Goal: Task Accomplishment & Management: Use online tool/utility

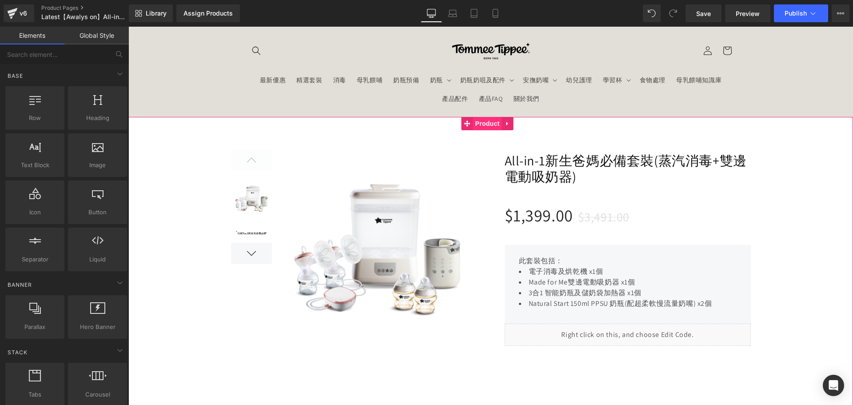
click at [491, 125] on span "Product" at bounding box center [487, 123] width 29 height 13
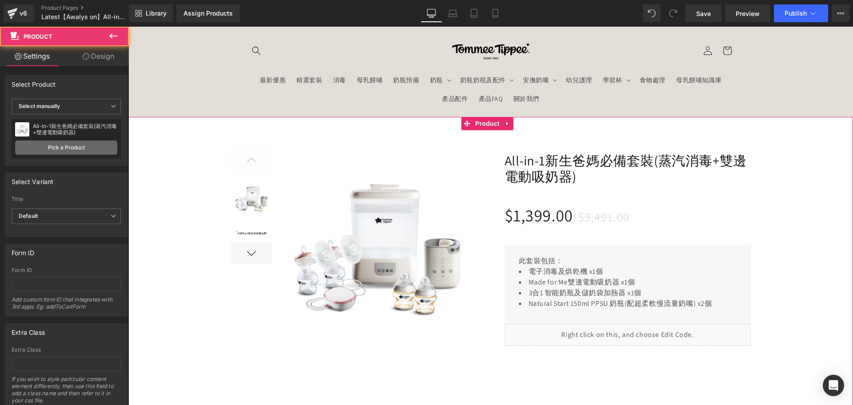
click at [65, 143] on link "Pick a Product" at bounding box center [66, 147] width 102 height 14
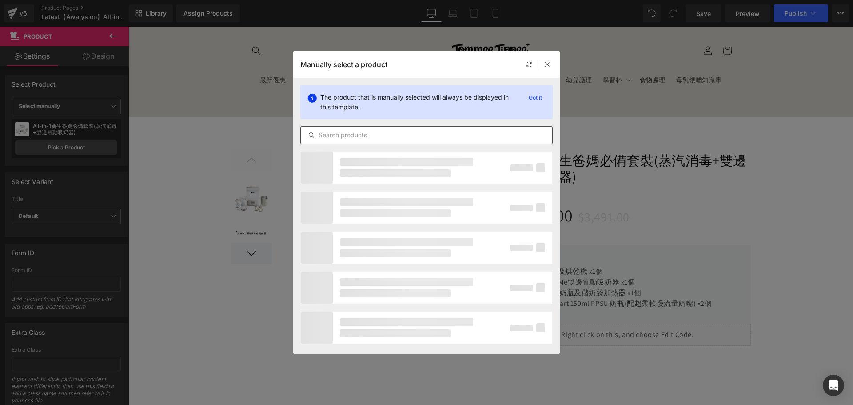
click at [357, 138] on input "text" at bounding box center [426, 135] width 251 height 11
paste input "All-in-1新生爸媽必備套裝(蒸汽消毒+雙邊免提電動吸奶器)"
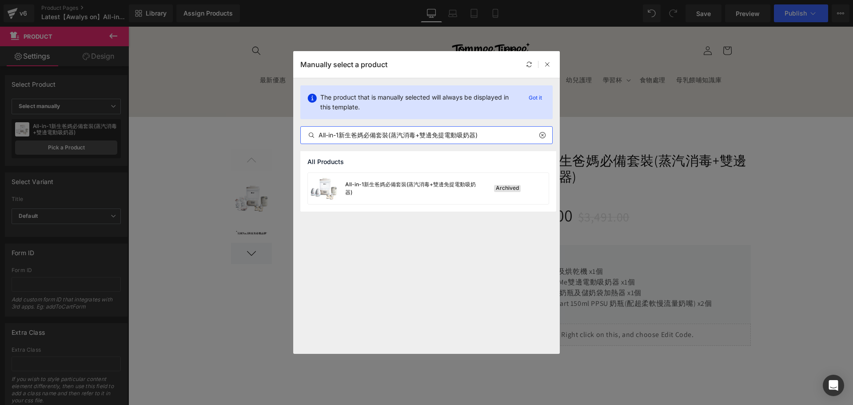
drag, startPoint x: 392, startPoint y: 135, endPoint x: 514, endPoint y: 131, distance: 122.2
click at [514, 131] on input "All-in-1新生爸媽必備套裝(蒸汽消毒+雙邊免提電動吸奶器)" at bounding box center [426, 135] width 251 height 11
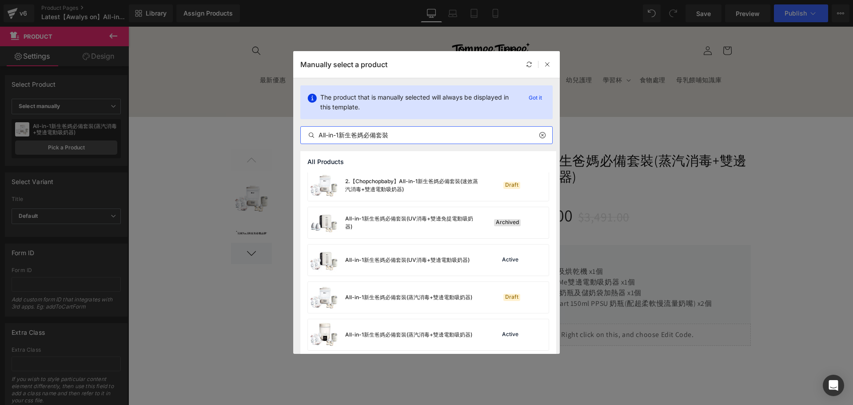
scroll to position [82, 0]
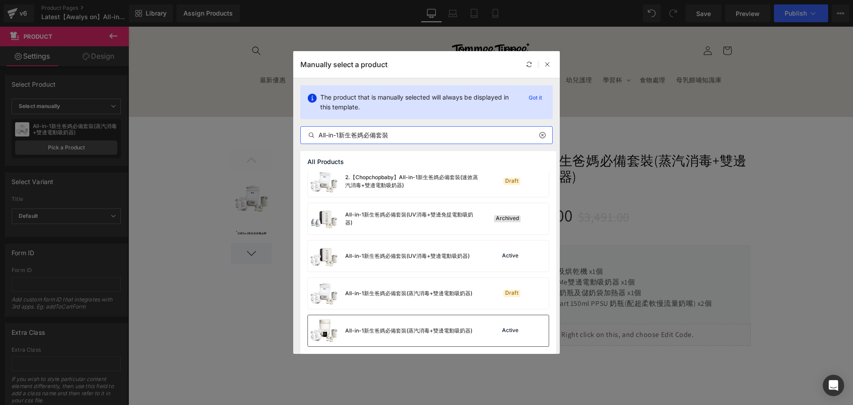
type input "All-in-1新生爸媽必備套裝"
drag, startPoint x: 450, startPoint y: 327, endPoint x: 316, endPoint y: 293, distance: 138.7
click at [450, 327] on div "All-in-1新生爸媽必備套裝(蒸汽消毒+雙邊電動吸奶器)" at bounding box center [408, 331] width 127 height 8
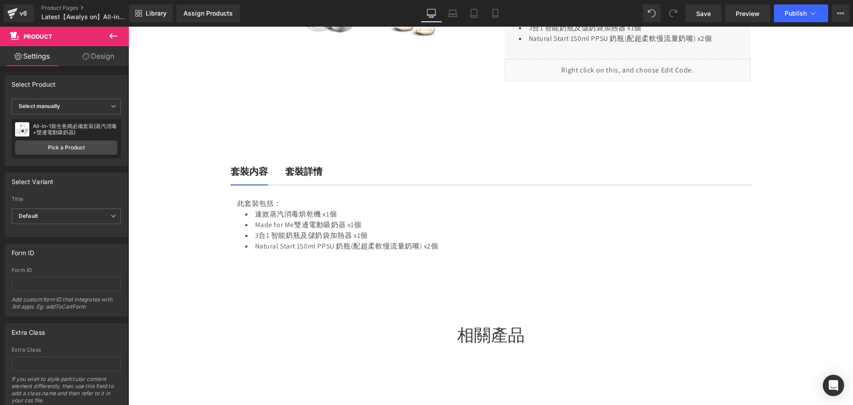
scroll to position [267, 0]
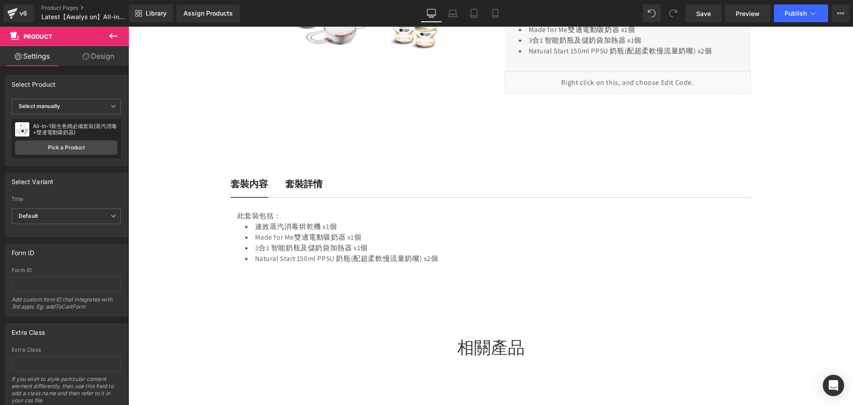
click at [276, 179] on span "套裝内容 Text Block" at bounding box center [258, 183] width 55 height 25
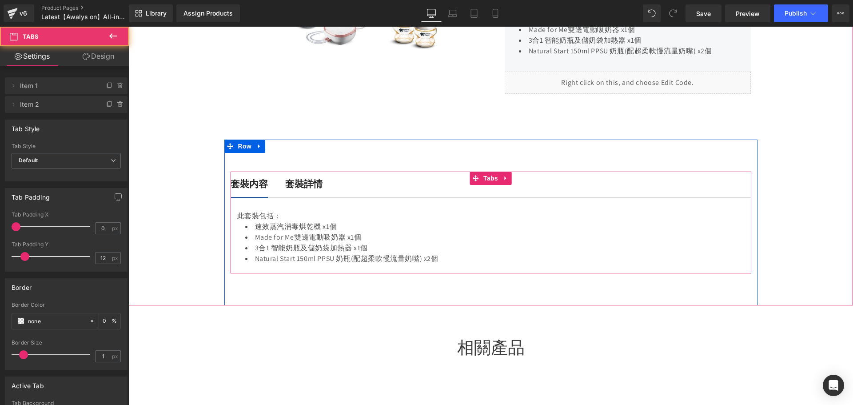
click at [299, 182] on b "套裝詳情" at bounding box center [303, 184] width 37 height 12
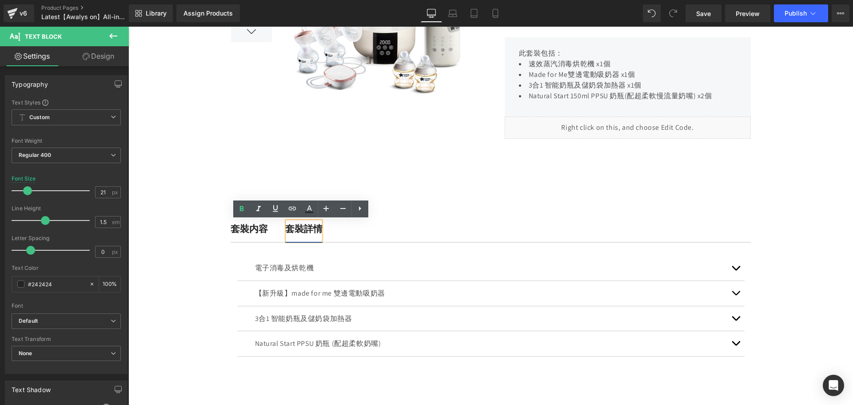
scroll to position [222, 0]
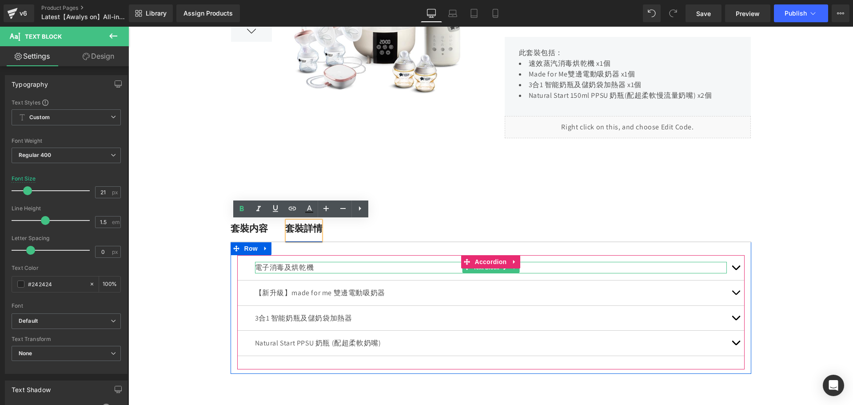
click at [295, 267] on p "電子消毒及烘乾機" at bounding box center [491, 268] width 472 height 12
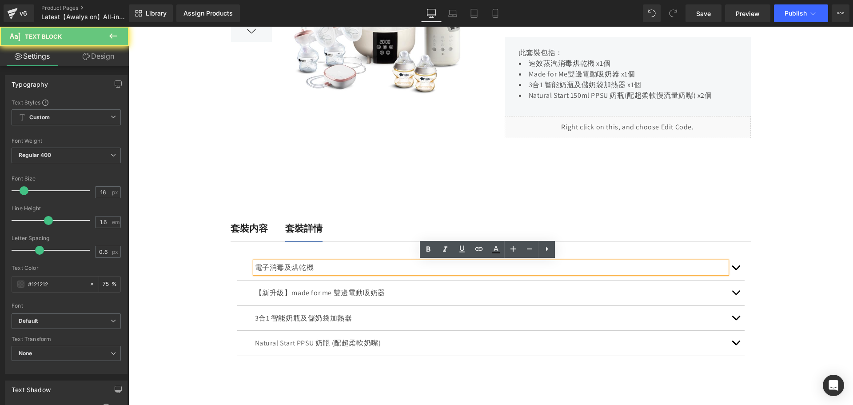
click at [315, 264] on p "電子消毒及烘乾機" at bounding box center [491, 268] width 472 height 12
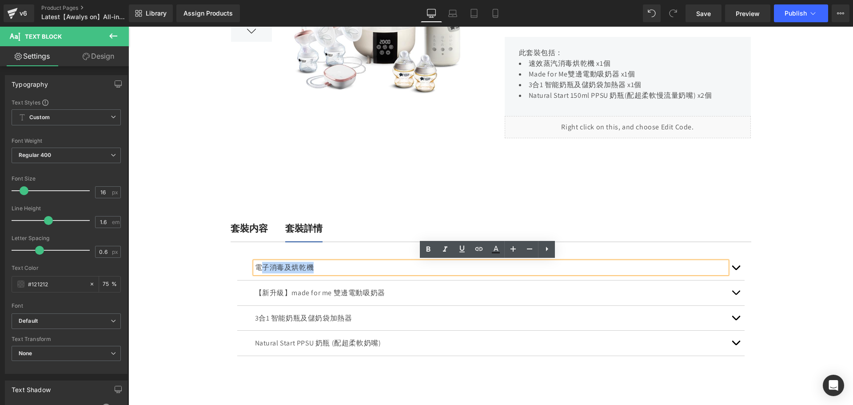
drag, startPoint x: 319, startPoint y: 268, endPoint x: 261, endPoint y: 262, distance: 57.6
click at [259, 263] on p "電子消毒及烘乾機" at bounding box center [491, 268] width 472 height 12
click at [336, 271] on p "電子消毒及烘乾機" at bounding box center [491, 268] width 472 height 12
click at [216, 262] on div at bounding box center [490, 150] width 725 height 511
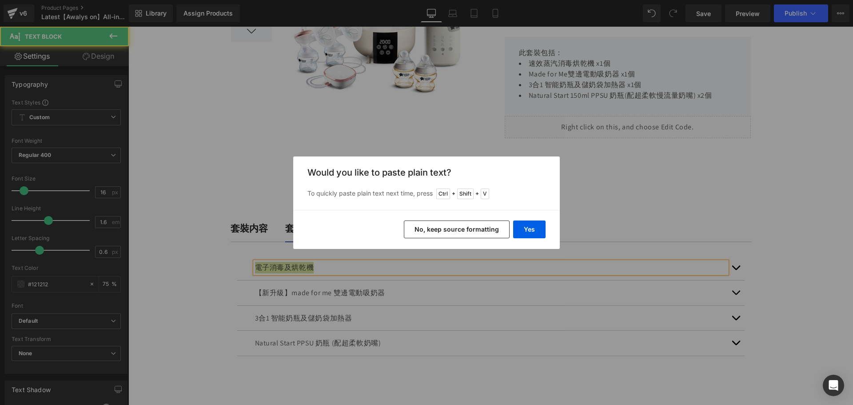
click at [225, 259] on div "Back to Library Insert Would you like to paste plain text? To quickly paste pla…" at bounding box center [426, 202] width 853 height 405
drag, startPoint x: 92, startPoint y: 233, endPoint x: 237, endPoint y: 253, distance: 146.6
click at [237, 253] on div "Back to Library Insert Would you like to paste plain text? To quickly paste pla…" at bounding box center [426, 202] width 853 height 405
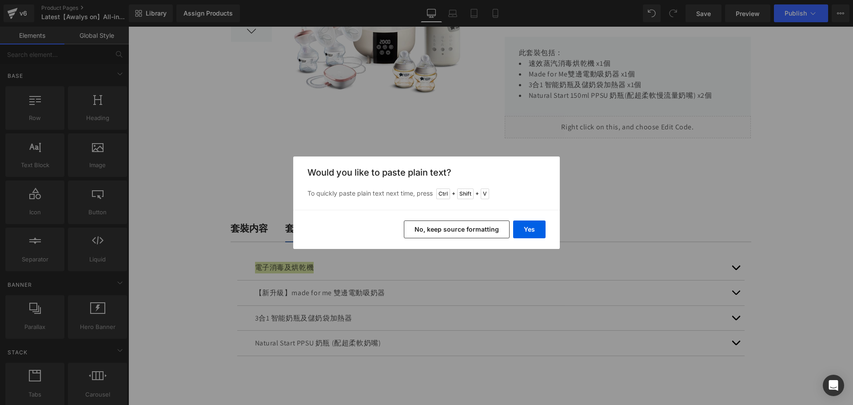
click at [567, 178] on div "Back to Library Insert Would you like to paste plain text? To quickly paste pla…" at bounding box center [426, 202] width 853 height 405
drag, startPoint x: 469, startPoint y: 235, endPoint x: 238, endPoint y: 213, distance: 232.4
click at [469, 234] on button "No, keep source formatting" at bounding box center [457, 229] width 106 height 18
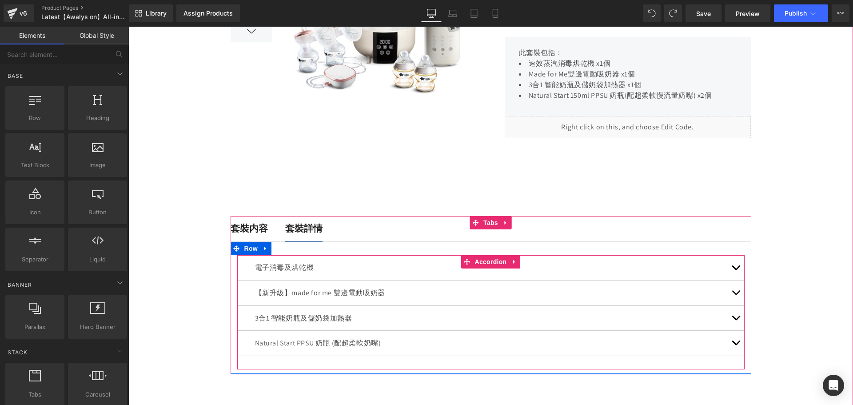
click at [305, 263] on div "電子消毒及烘乾機 Text Block" at bounding box center [491, 268] width 472 height 12
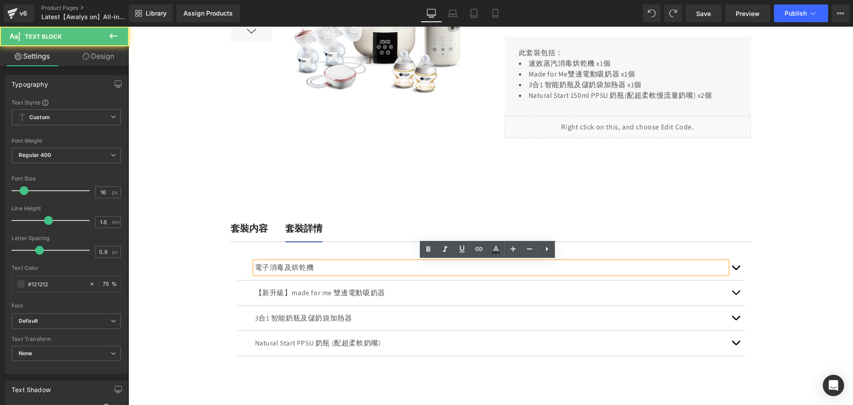
click at [313, 262] on div "電子消毒及烘乾機" at bounding box center [491, 268] width 472 height 12
drag, startPoint x: 309, startPoint y: 262, endPoint x: 219, endPoint y: 262, distance: 89.7
click at [219, 262] on div at bounding box center [490, 150] width 725 height 511
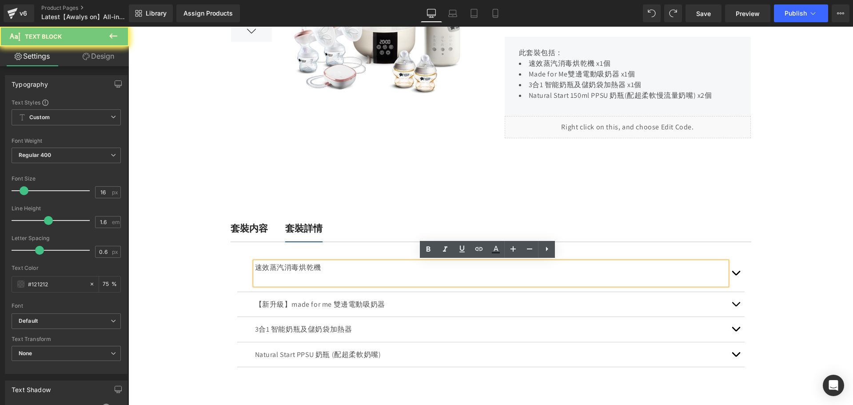
drag, startPoint x: 204, startPoint y: 260, endPoint x: 199, endPoint y: 264, distance: 6.3
click at [201, 263] on div at bounding box center [490, 156] width 725 height 522
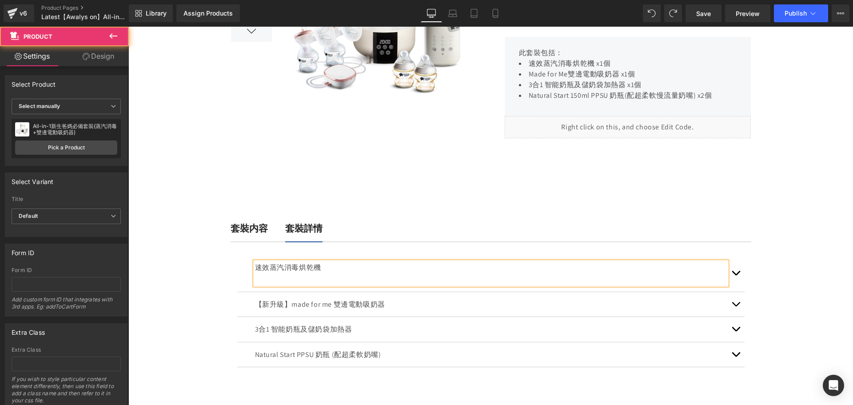
click at [197, 273] on div at bounding box center [490, 156] width 725 height 522
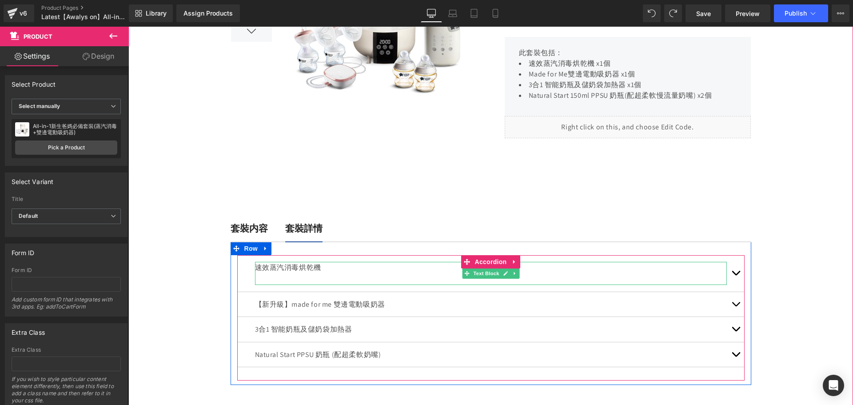
click at [277, 275] on p at bounding box center [491, 279] width 472 height 12
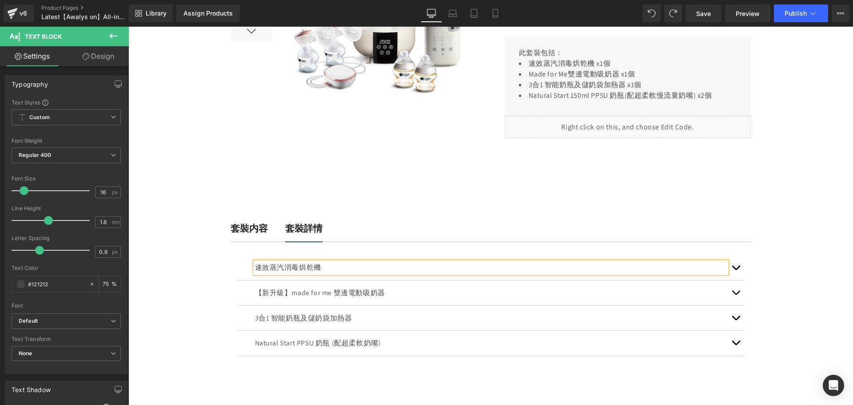
click at [736, 270] on span "button" at bounding box center [736, 270] width 0 height 0
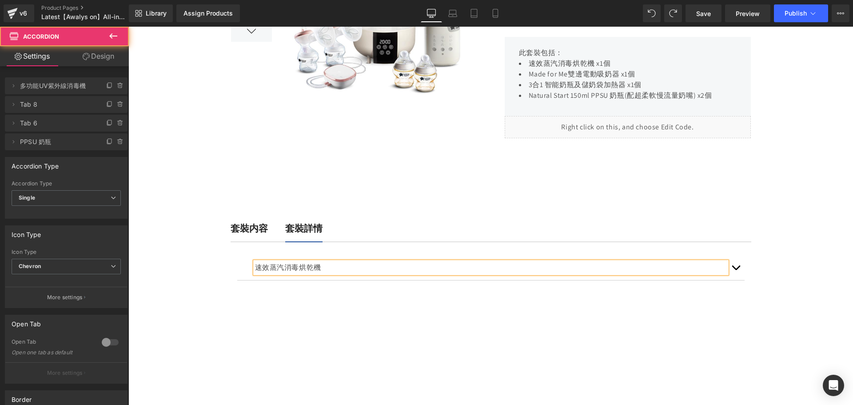
click at [792, 260] on div at bounding box center [490, 298] width 725 height 806
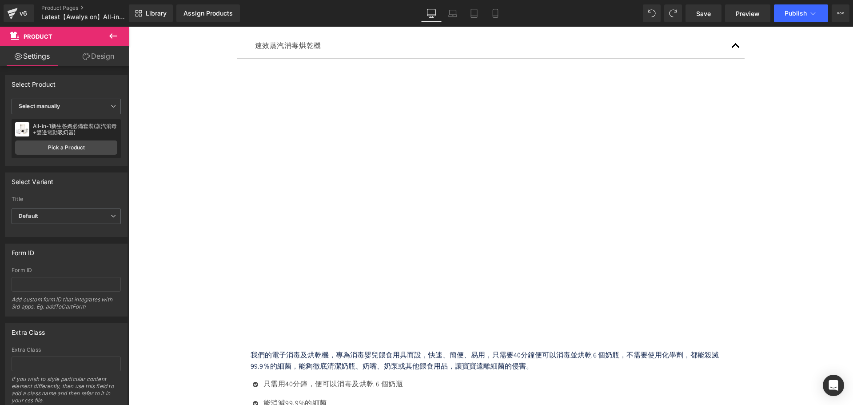
scroll to position [444, 0]
click at [211, 92] on div at bounding box center [490, 157] width 725 height 969
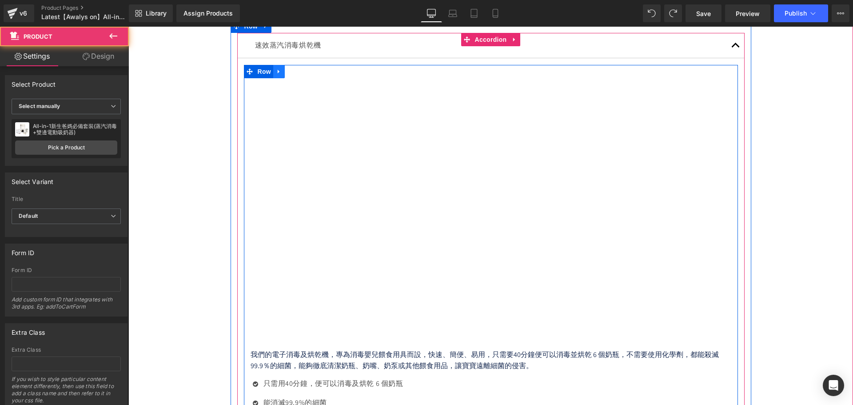
click at [277, 70] on icon at bounding box center [279, 71] width 6 height 7
click at [299, 70] on icon at bounding box center [302, 71] width 6 height 6
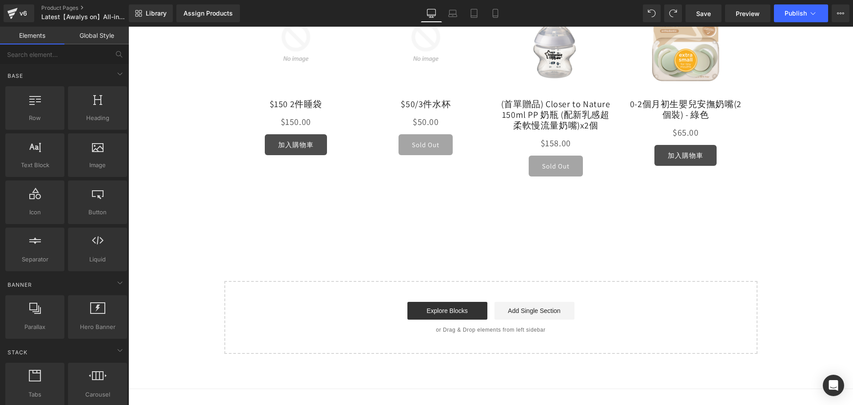
scroll to position [800, 0]
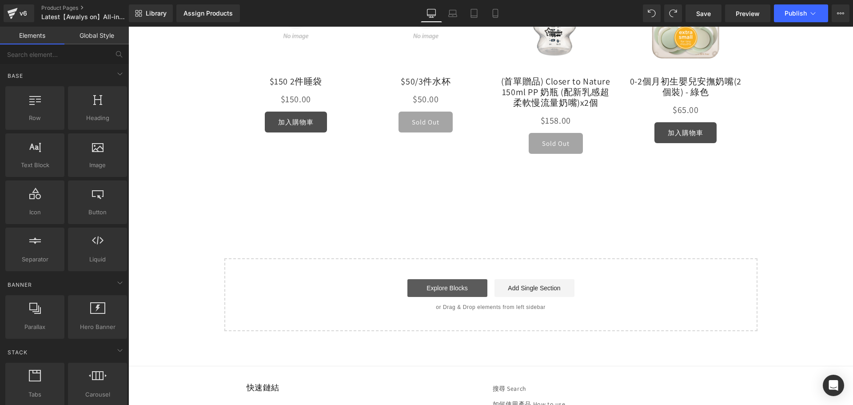
click at [439, 297] on link "Explore Blocks" at bounding box center [447, 288] width 80 height 18
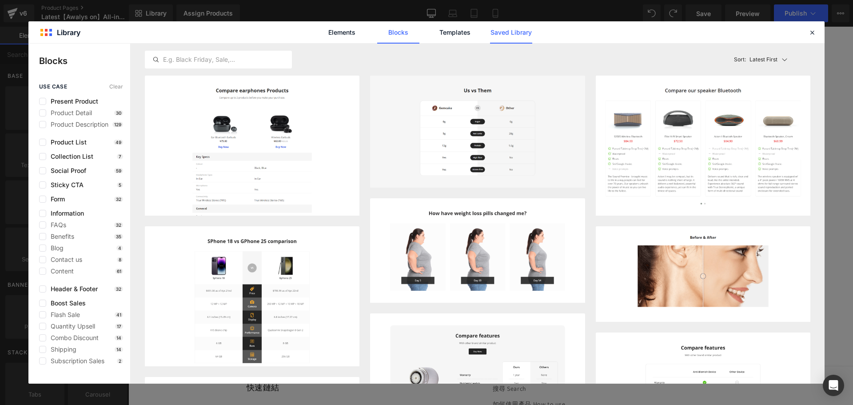
click at [501, 35] on link "Saved Library" at bounding box center [511, 32] width 42 height 22
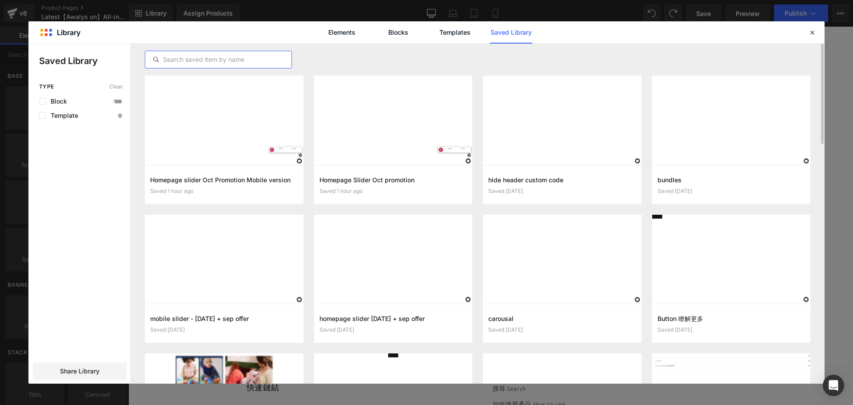
click at [199, 64] on input "text" at bounding box center [218, 59] width 146 height 11
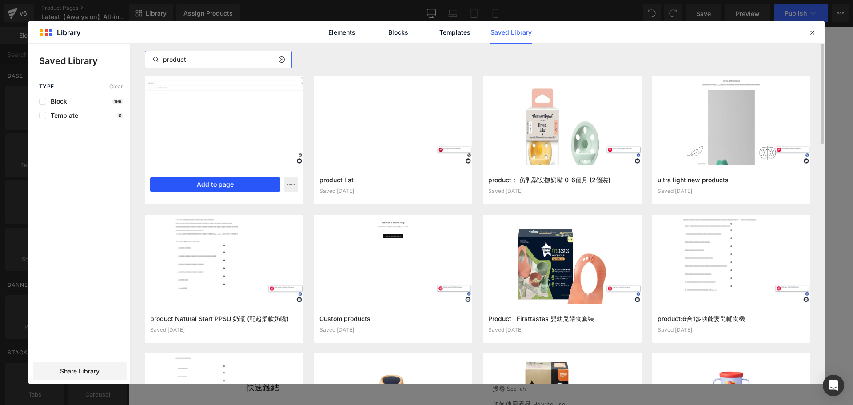
type input "product"
click at [199, 179] on button "Add to page" at bounding box center [215, 184] width 130 height 14
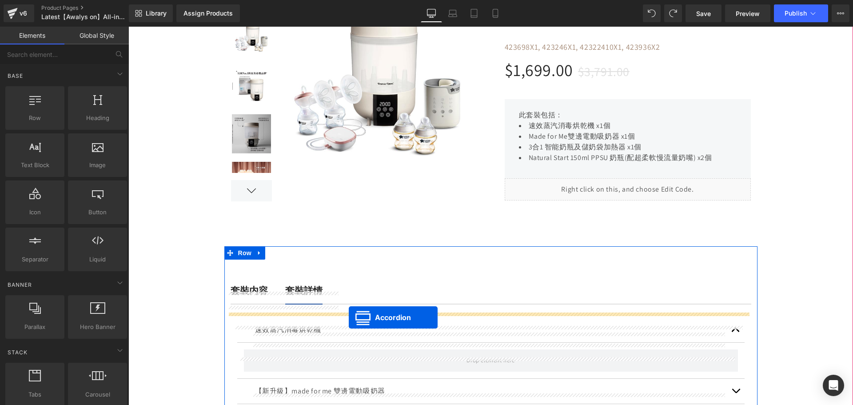
scroll to position [151, 0]
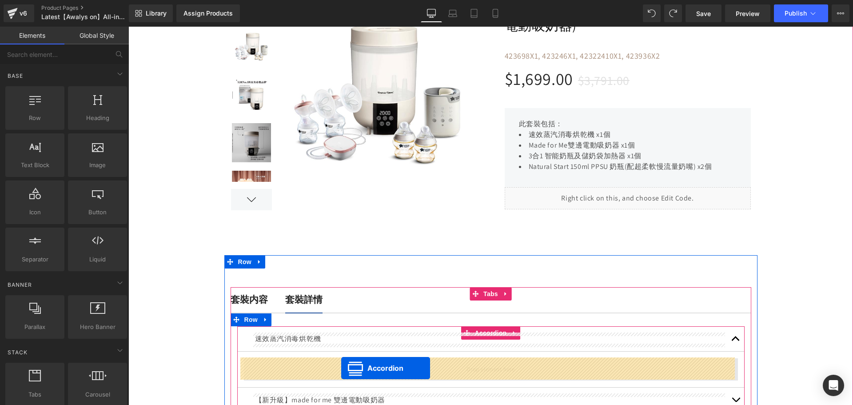
drag, startPoint x: 465, startPoint y: 167, endPoint x: 341, endPoint y: 368, distance: 235.6
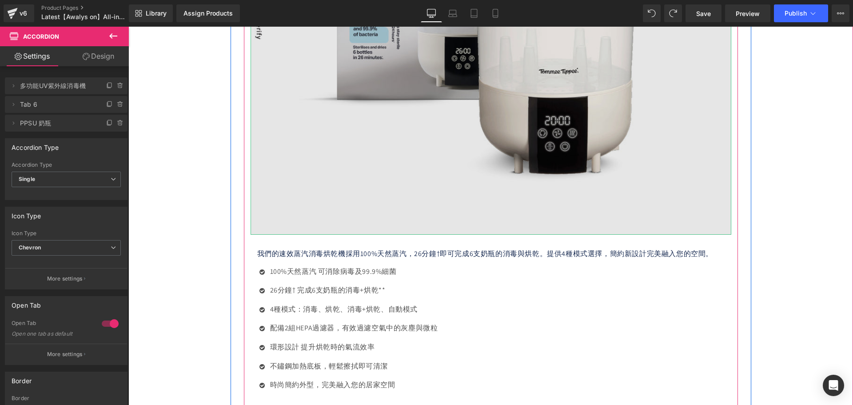
scroll to position [906, 0]
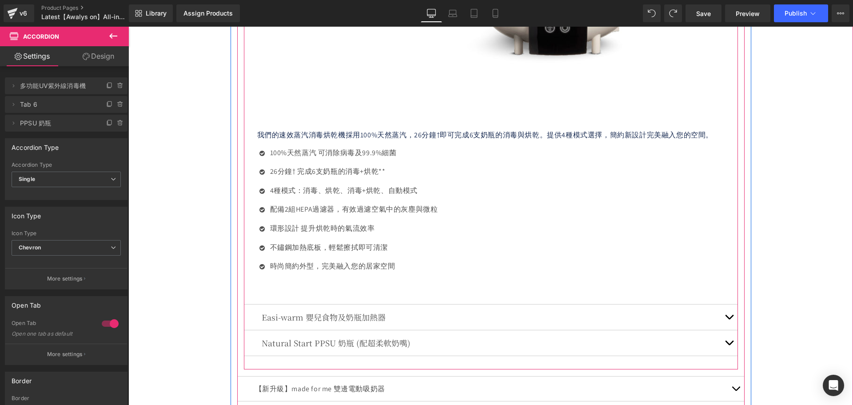
click at [729, 319] on span "button" at bounding box center [729, 319] width 0 height 0
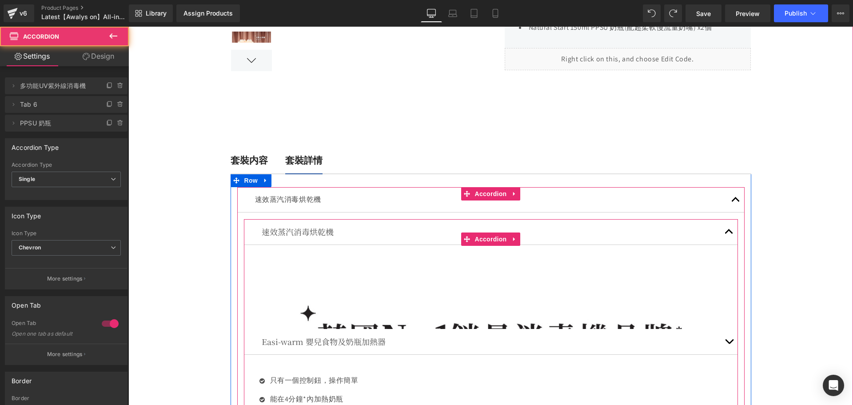
scroll to position [231, 0]
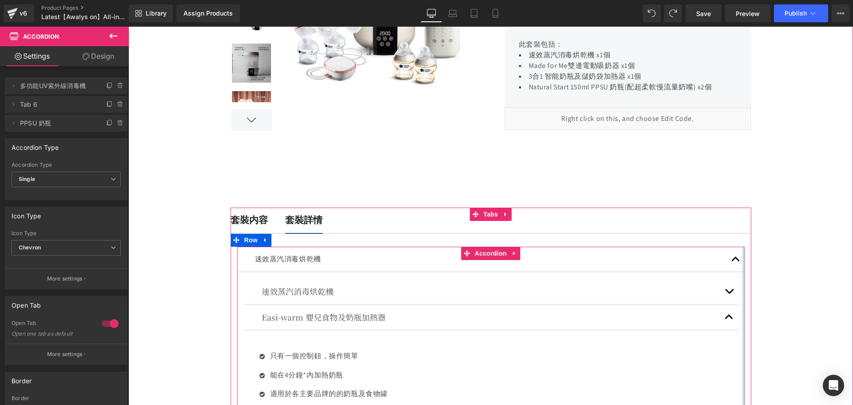
click at [735, 255] on button "button" at bounding box center [736, 259] width 18 height 25
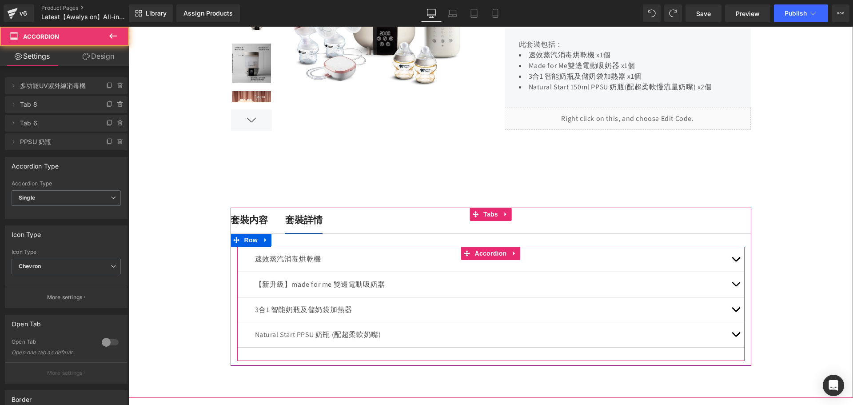
click at [734, 257] on button "button" at bounding box center [736, 259] width 18 height 25
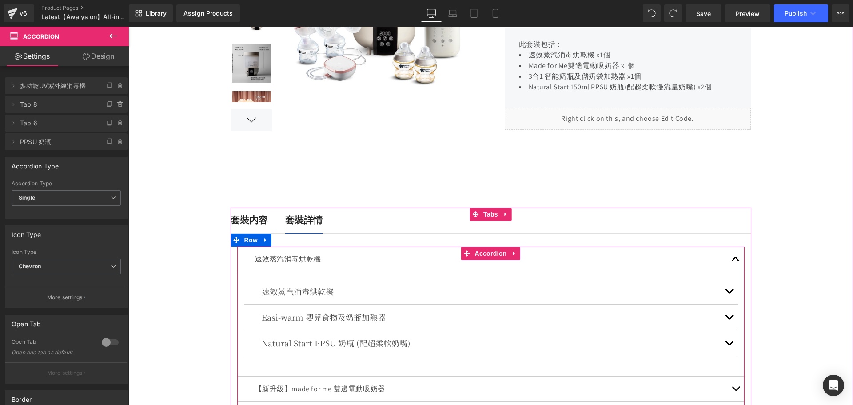
click at [734, 257] on button "button" at bounding box center [736, 259] width 18 height 25
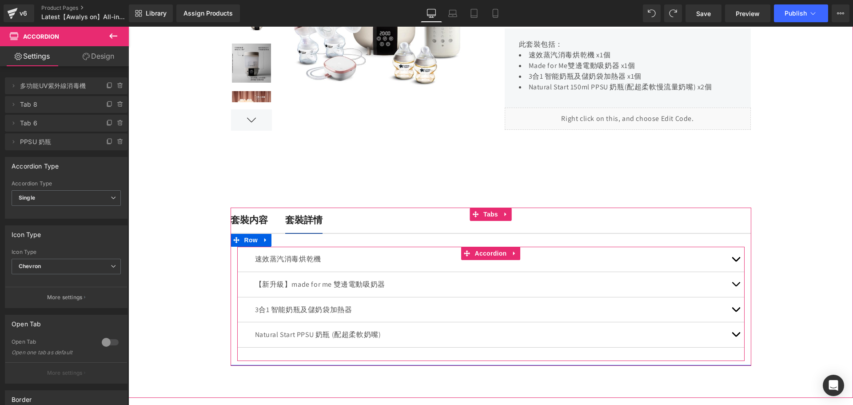
click at [734, 257] on button "button" at bounding box center [736, 259] width 18 height 25
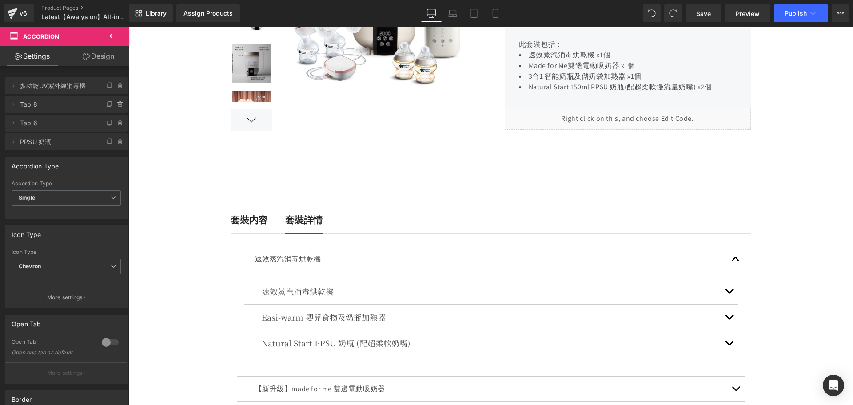
click at [108, 35] on icon at bounding box center [113, 36] width 11 height 11
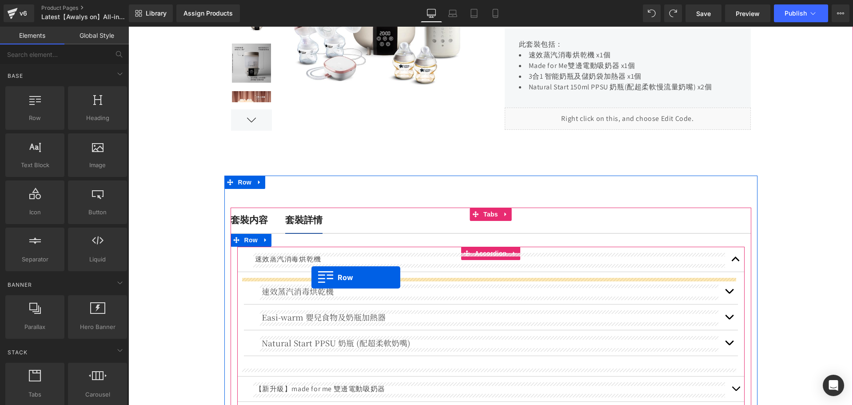
drag, startPoint x: 172, startPoint y: 139, endPoint x: 311, endPoint y: 277, distance: 196.6
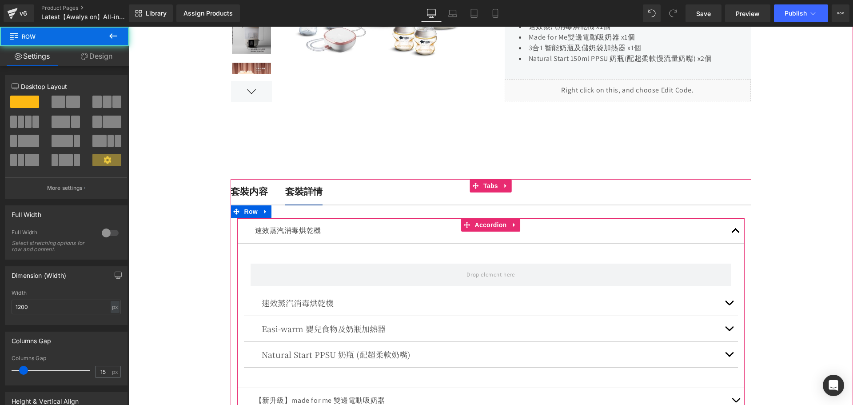
scroll to position [275, 0]
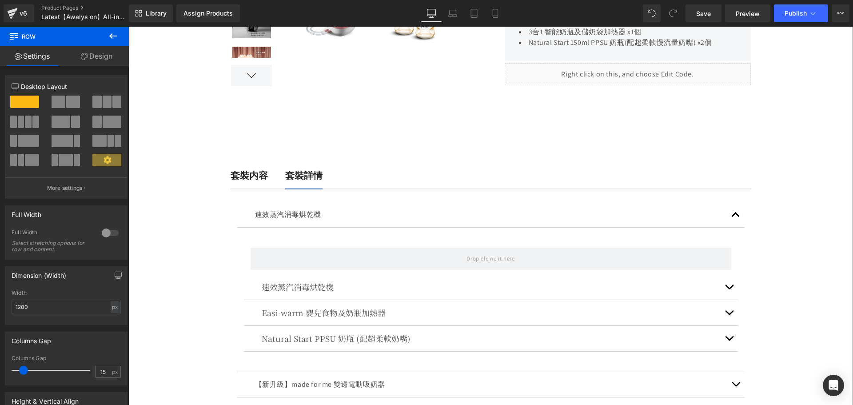
click at [729, 289] on span "button" at bounding box center [729, 289] width 0 height 0
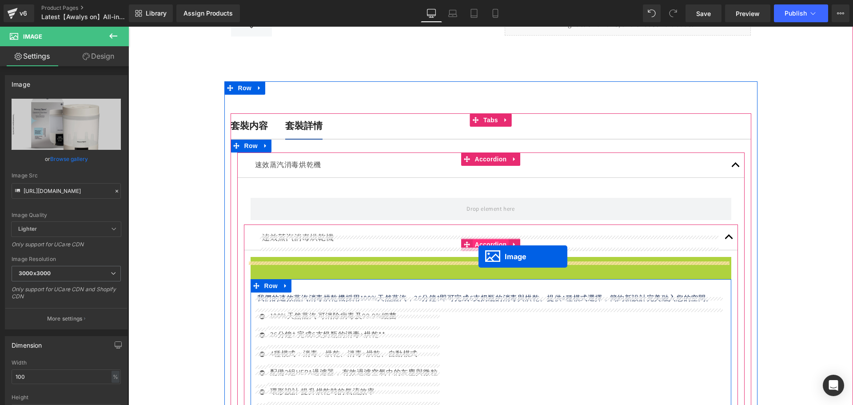
scroll to position [319, 0]
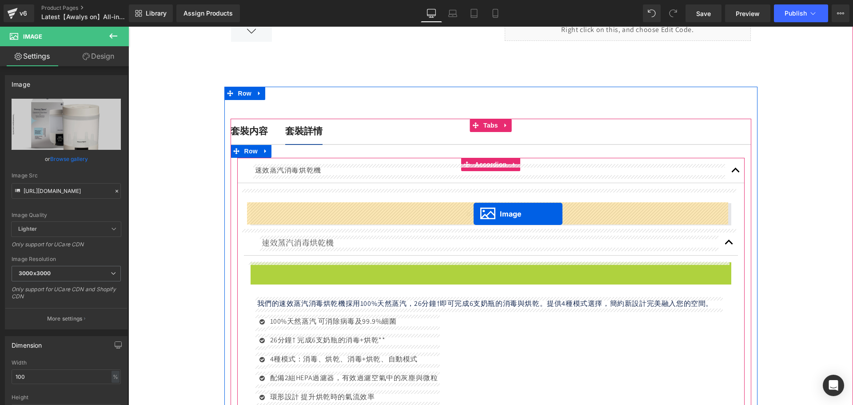
drag, startPoint x: 474, startPoint y: 282, endPoint x: 474, endPoint y: 214, distance: 68.0
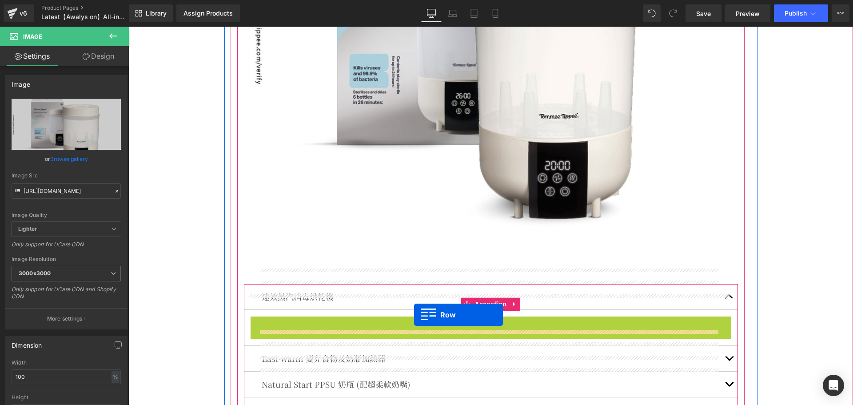
scroll to position [719, 0]
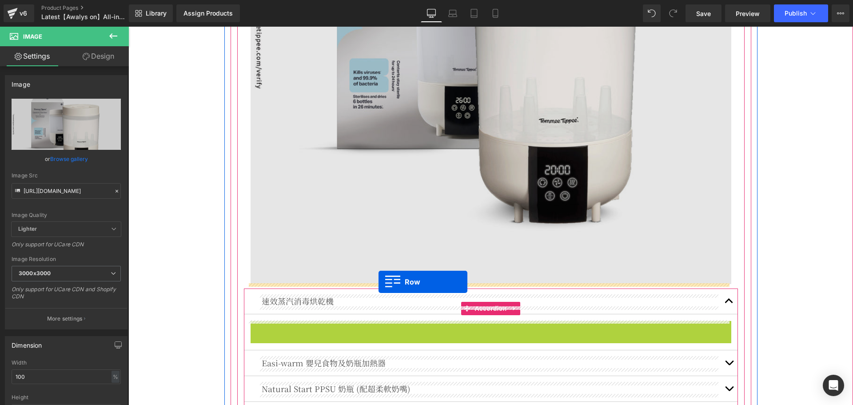
drag, startPoint x: 251, startPoint y: 106, endPoint x: 379, endPoint y: 282, distance: 217.3
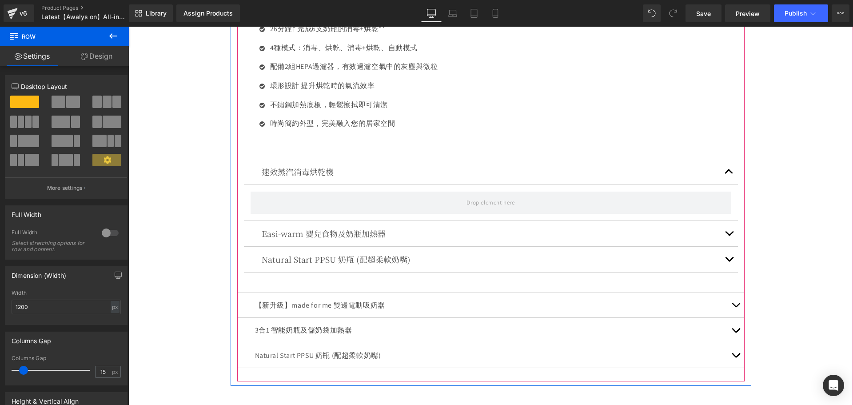
scroll to position [1030, 0]
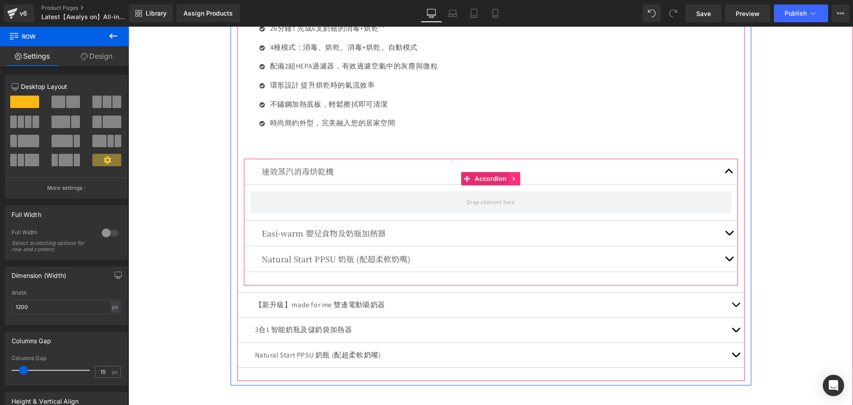
click at [513, 177] on icon at bounding box center [514, 178] width 2 height 4
click at [519, 179] on icon at bounding box center [520, 178] width 6 height 6
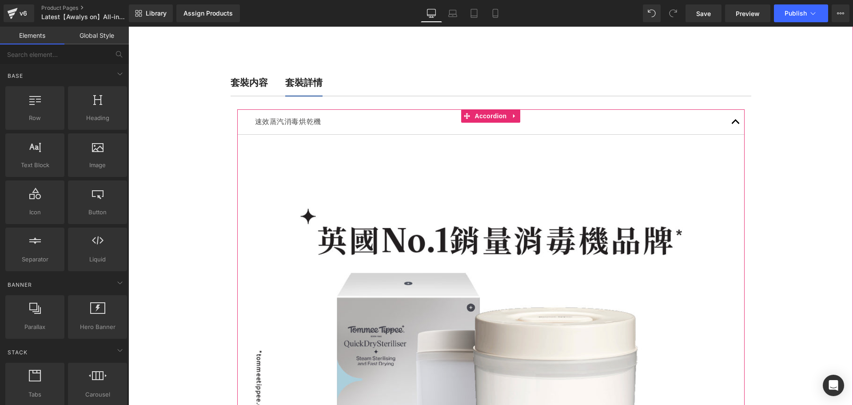
scroll to position [275, 0]
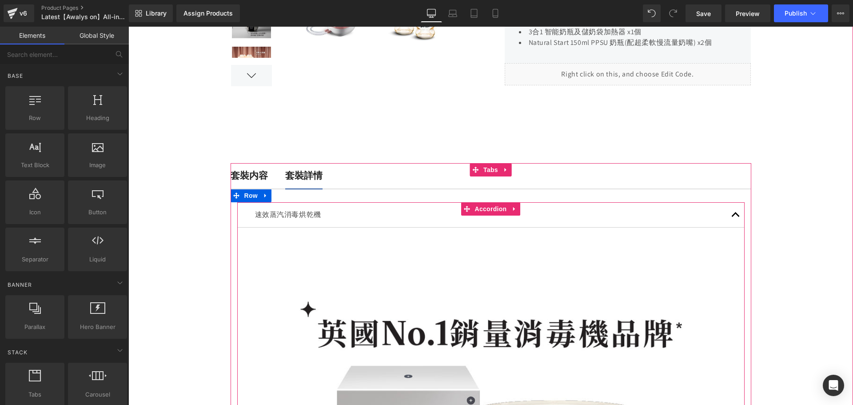
click at [736, 217] on span "button" at bounding box center [736, 217] width 0 height 0
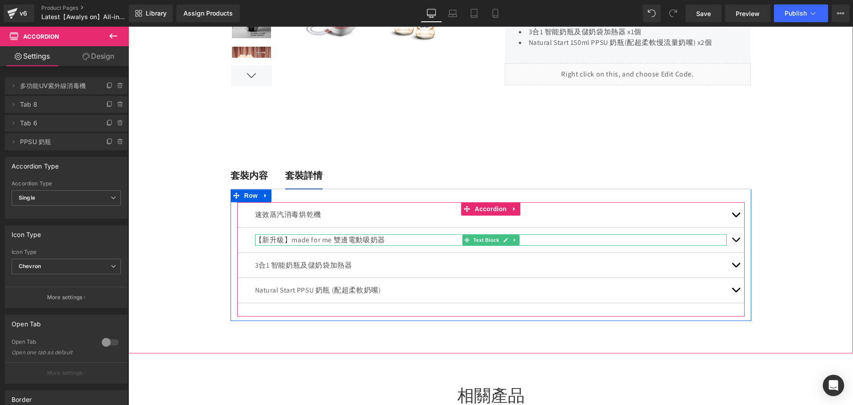
click at [316, 238] on p "【新升級】made for me 雙邊電動吸奶器" at bounding box center [491, 240] width 472 height 12
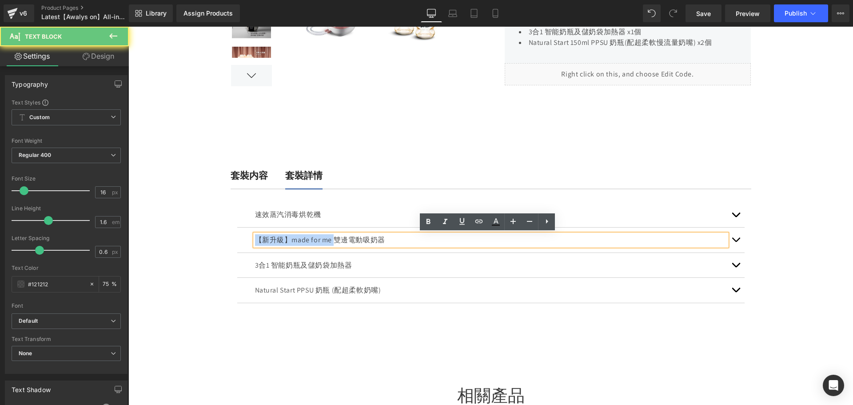
drag, startPoint x: 317, startPoint y: 235, endPoint x: 205, endPoint y: 232, distance: 111.5
click at [205, 232] on div at bounding box center [490, 97] width 725 height 511
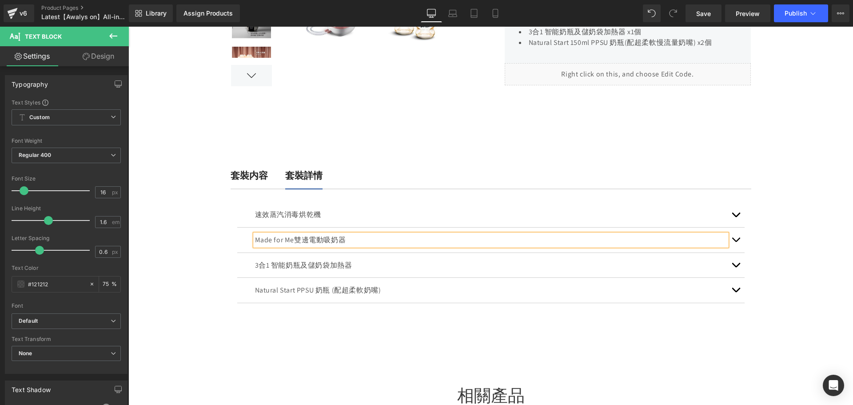
click at [204, 267] on div at bounding box center [490, 97] width 725 height 511
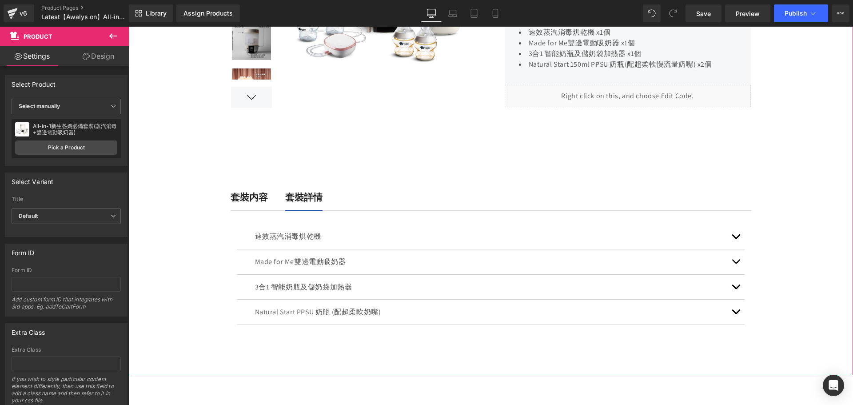
scroll to position [267, 0]
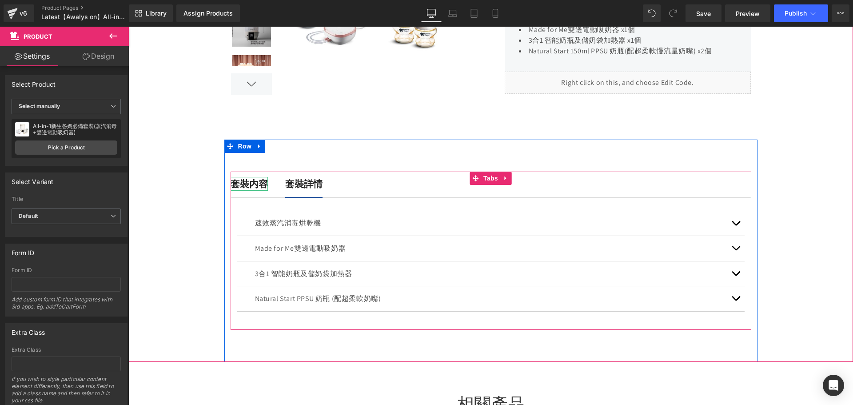
click at [246, 180] on b "套裝内容" at bounding box center [249, 184] width 37 height 12
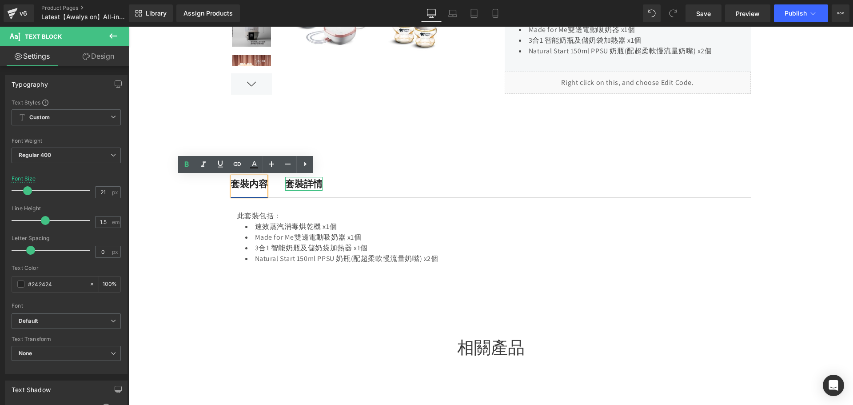
click at [292, 181] on b "套裝詳情" at bounding box center [303, 184] width 37 height 12
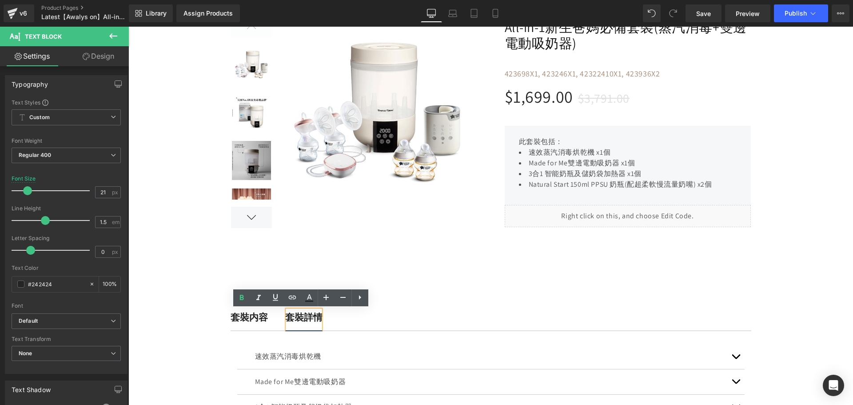
scroll to position [0, 0]
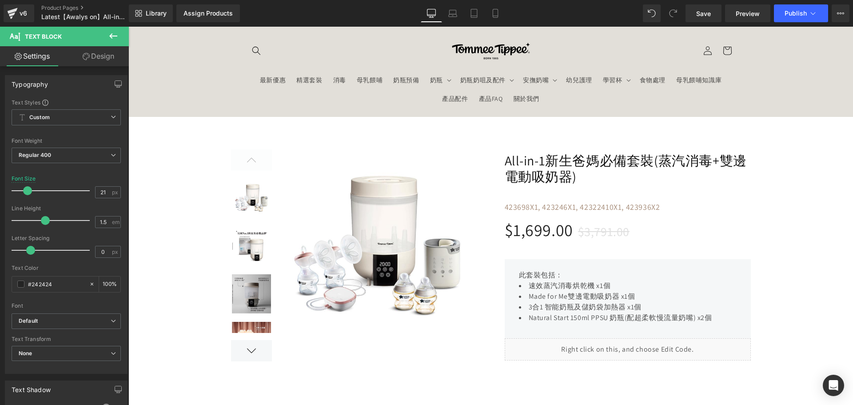
drag, startPoint x: 715, startPoint y: 11, endPoint x: 652, endPoint y: 12, distance: 63.1
click at [715, 11] on link "Save" at bounding box center [703, 13] width 36 height 18
click at [812, 15] on icon at bounding box center [813, 13] width 9 height 9
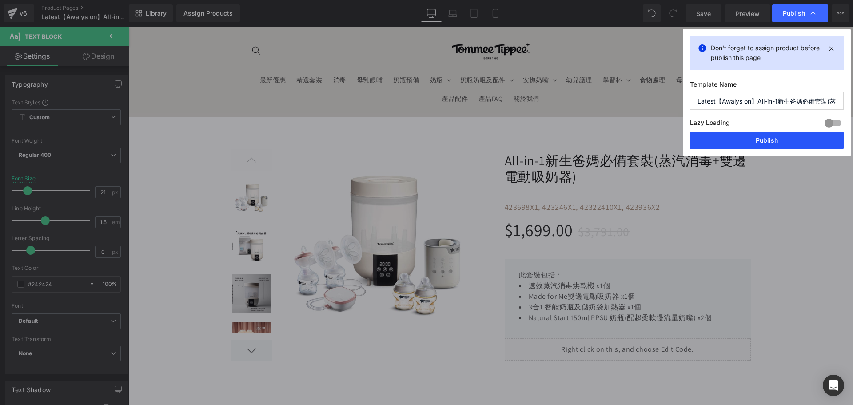
drag, startPoint x: 755, startPoint y: 135, endPoint x: 558, endPoint y: 191, distance: 205.0
click at [755, 135] on button "Publish" at bounding box center [767, 140] width 154 height 18
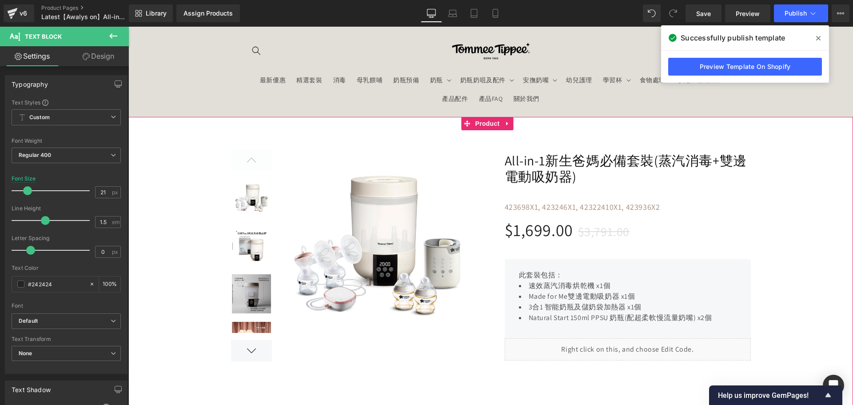
click at [581, 343] on div "Liquid" at bounding box center [628, 349] width 246 height 22
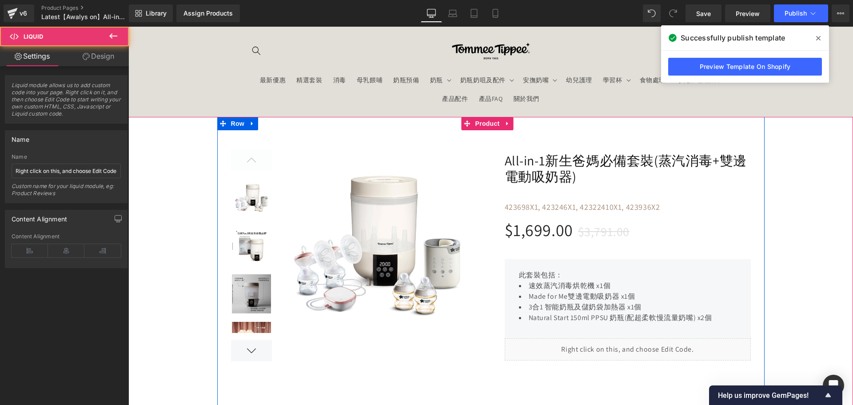
click at [635, 343] on div "Liquid" at bounding box center [628, 349] width 246 height 22
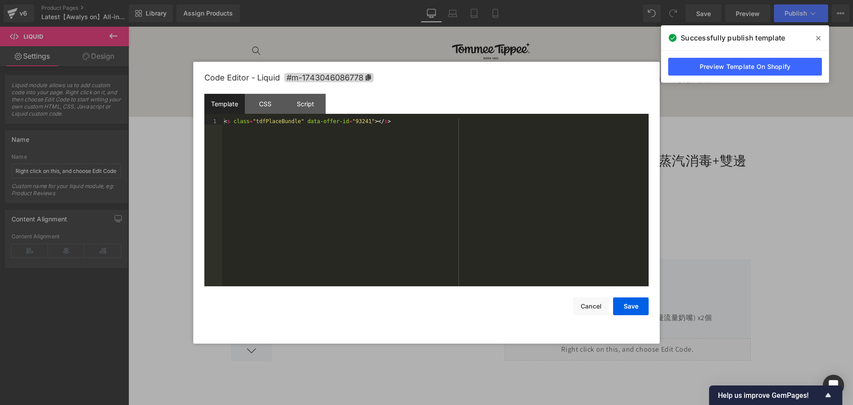
click at [359, 122] on div "< s class = "tdfPlaceBundle" data-offer-id = "93241" > </ s >" at bounding box center [435, 208] width 426 height 180
click at [618, 309] on button "Save" at bounding box center [631, 306] width 36 height 18
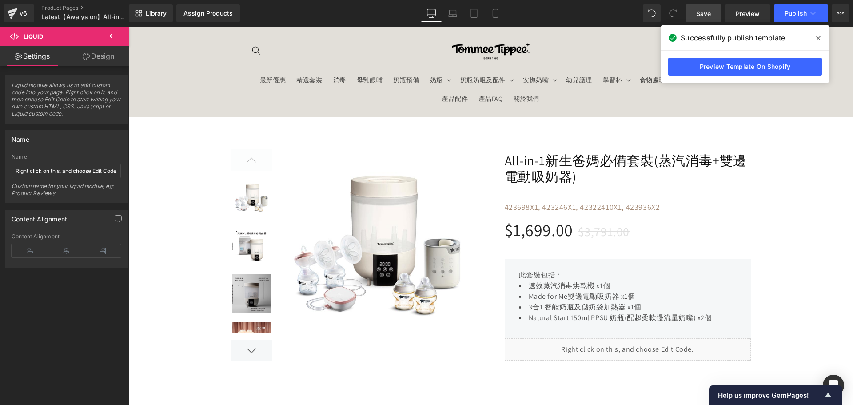
click at [709, 11] on span "Save" at bounding box center [703, 13] width 15 height 9
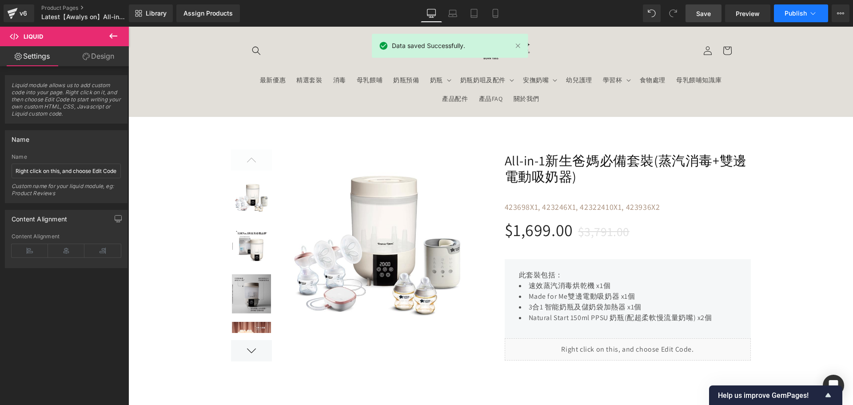
click at [788, 15] on span "Publish" at bounding box center [796, 13] width 22 height 7
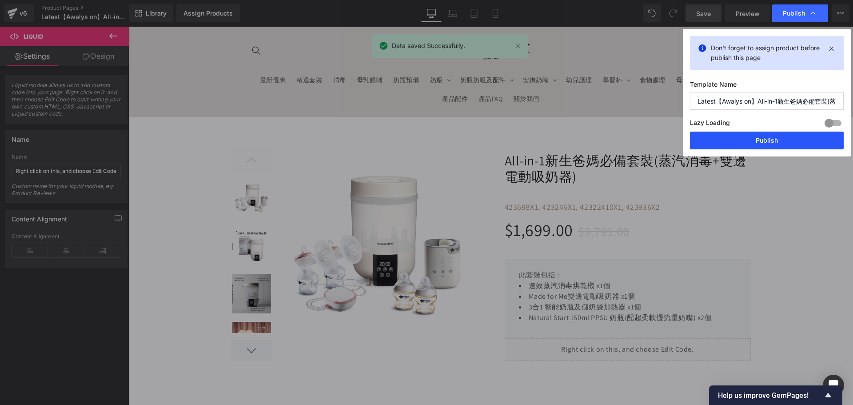
click at [760, 135] on button "Publish" at bounding box center [767, 140] width 154 height 18
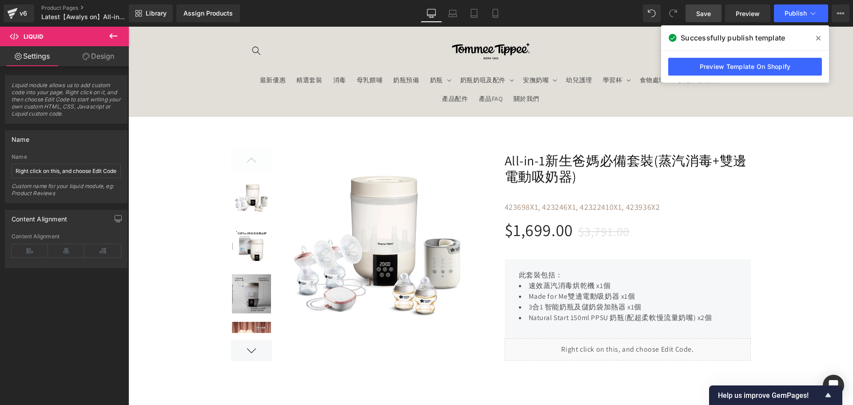
click at [575, 279] on p "此套裝包括：" at bounding box center [615, 275] width 193 height 11
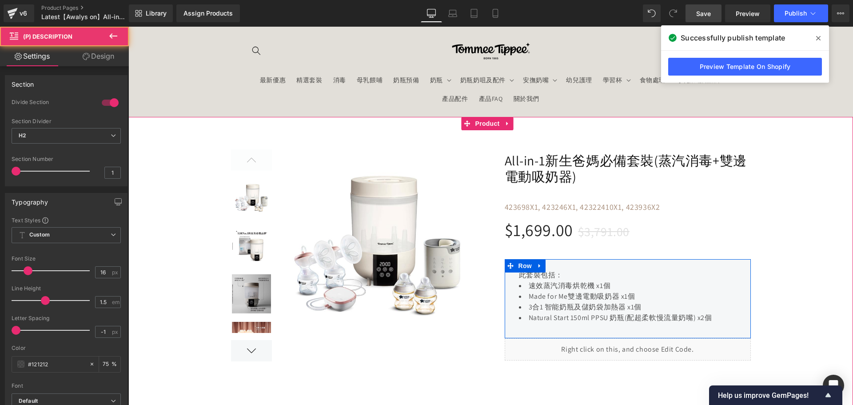
click at [625, 354] on div "Liquid" at bounding box center [628, 349] width 246 height 22
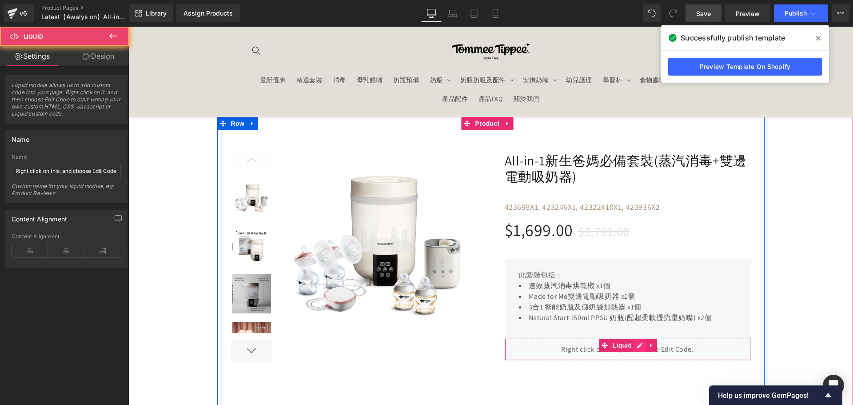
click at [637, 343] on div "Liquid" at bounding box center [628, 349] width 246 height 22
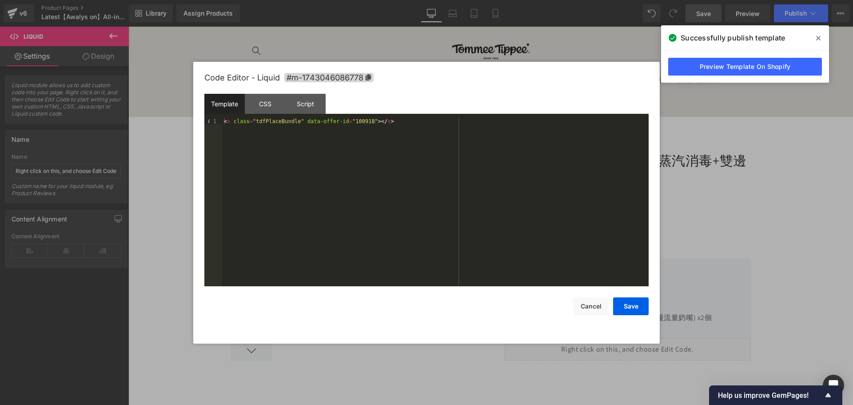
click at [362, 120] on div "< s class = "tdfPlaceBundle" data-offer-id = "100918" > </ s >" at bounding box center [435, 208] width 426 height 180
click at [637, 305] on button "Save" at bounding box center [631, 306] width 36 height 18
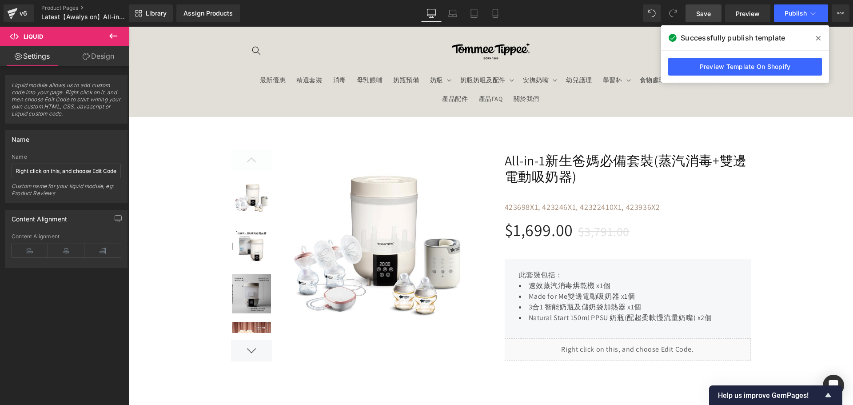
click at [700, 15] on span "Save" at bounding box center [703, 13] width 15 height 9
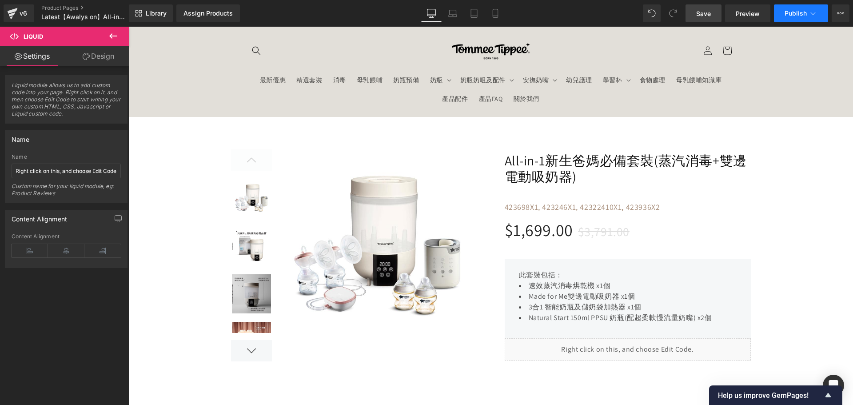
click at [793, 10] on span "Publish" at bounding box center [796, 13] width 22 height 7
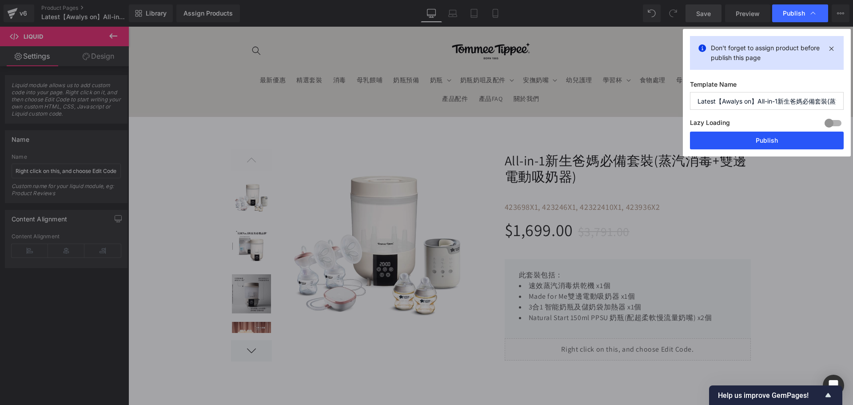
click at [764, 137] on button "Publish" at bounding box center [767, 140] width 154 height 18
